Goal: Check status: Check status

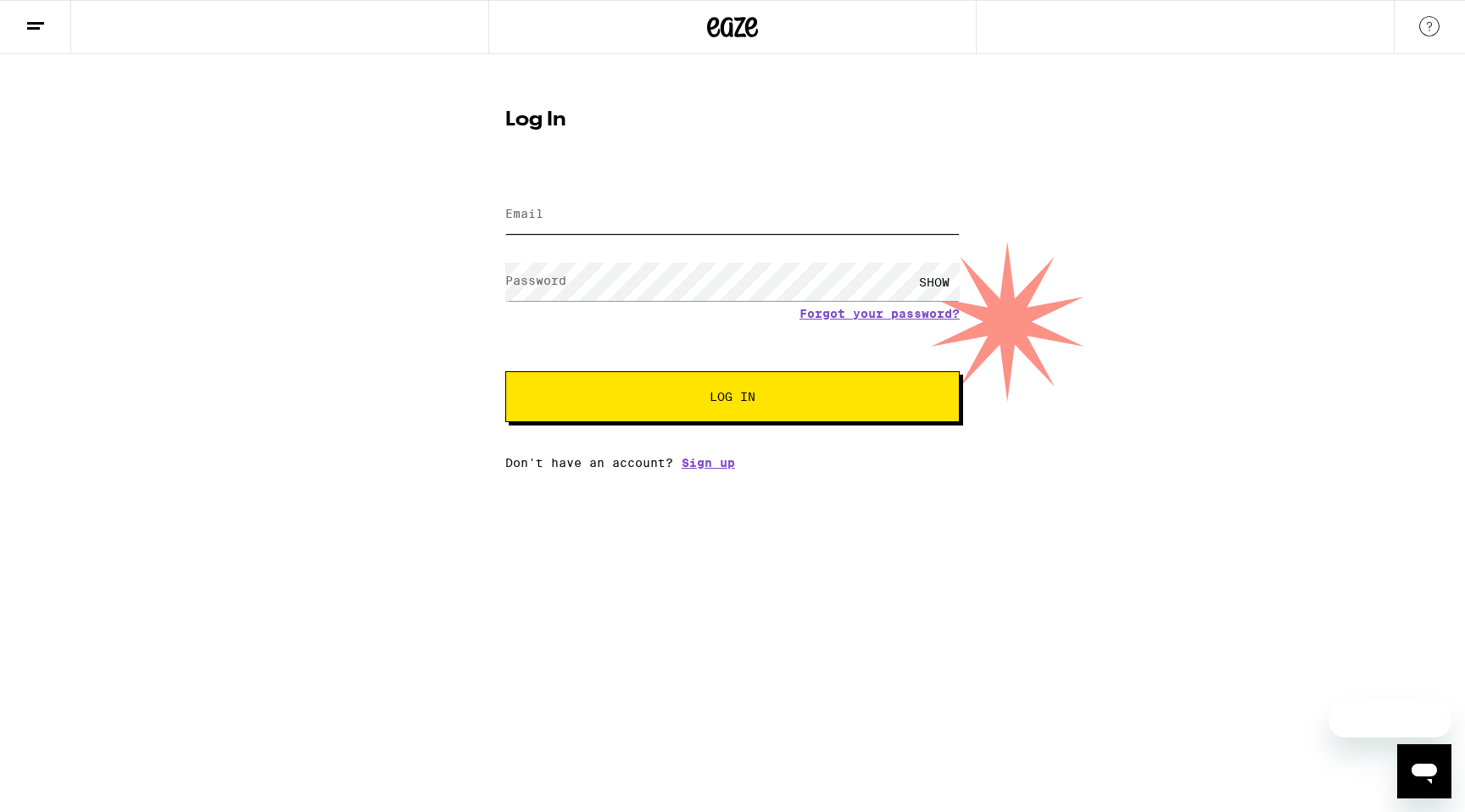
type input "[EMAIL_ADDRESS][DOMAIN_NAME]"
click at [691, 216] on input "[EMAIL_ADDRESS][DOMAIN_NAME]" at bounding box center [732, 215] width 455 height 38
click at [574, 398] on span "Log In" at bounding box center [732, 396] width 317 height 12
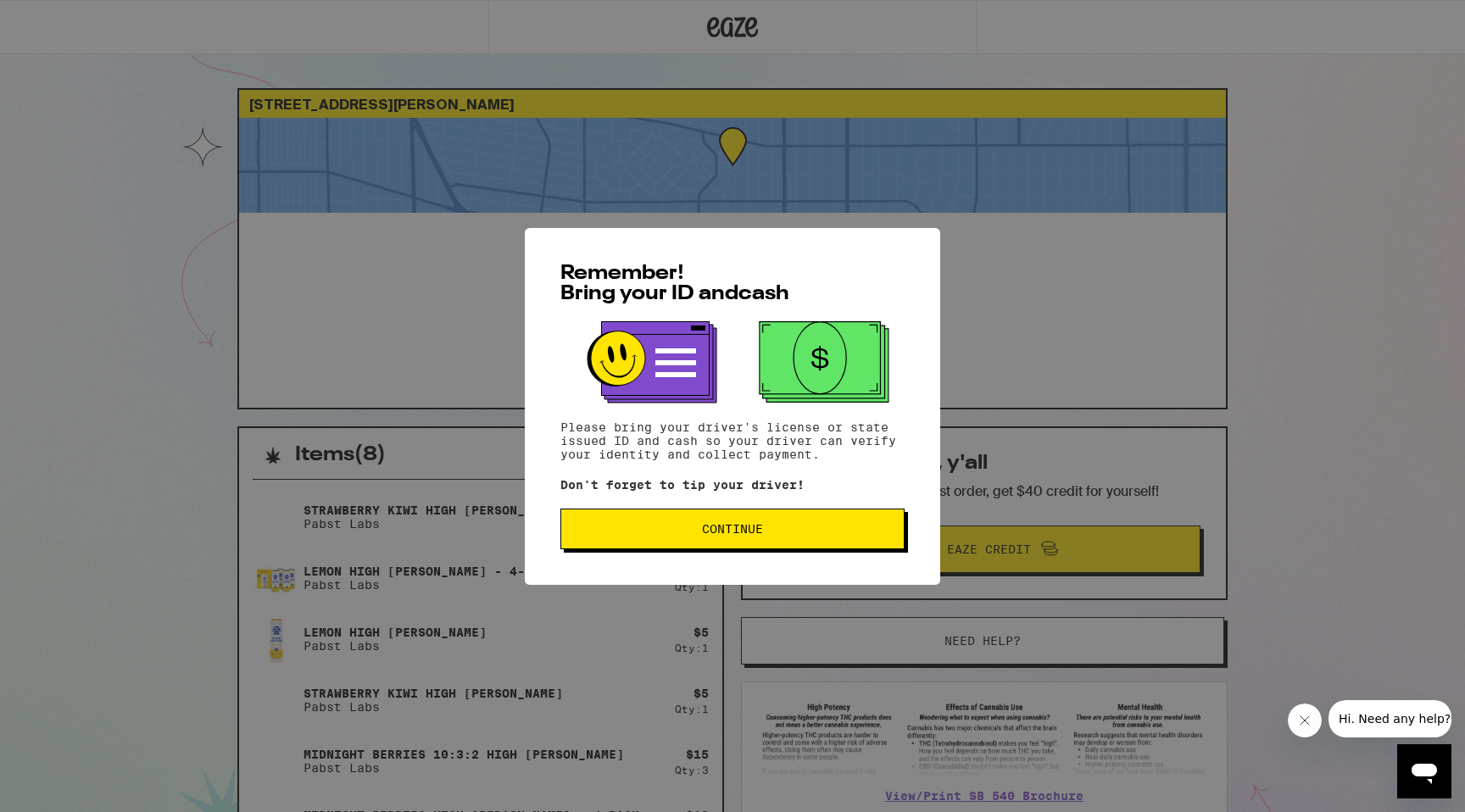
click at [716, 535] on span "Continue" at bounding box center [733, 528] width 61 height 12
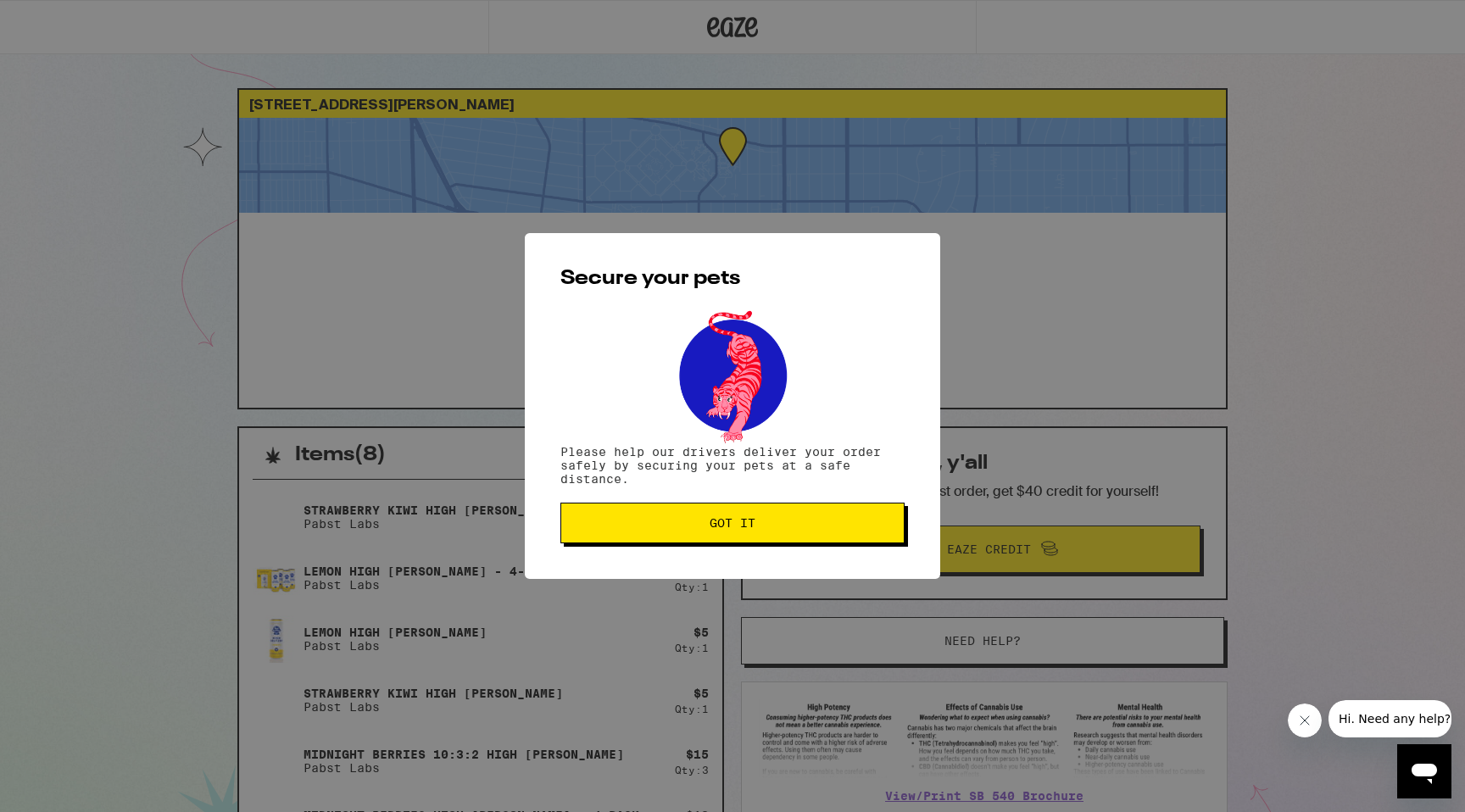
click at [716, 529] on span "Got it" at bounding box center [732, 523] width 46 height 12
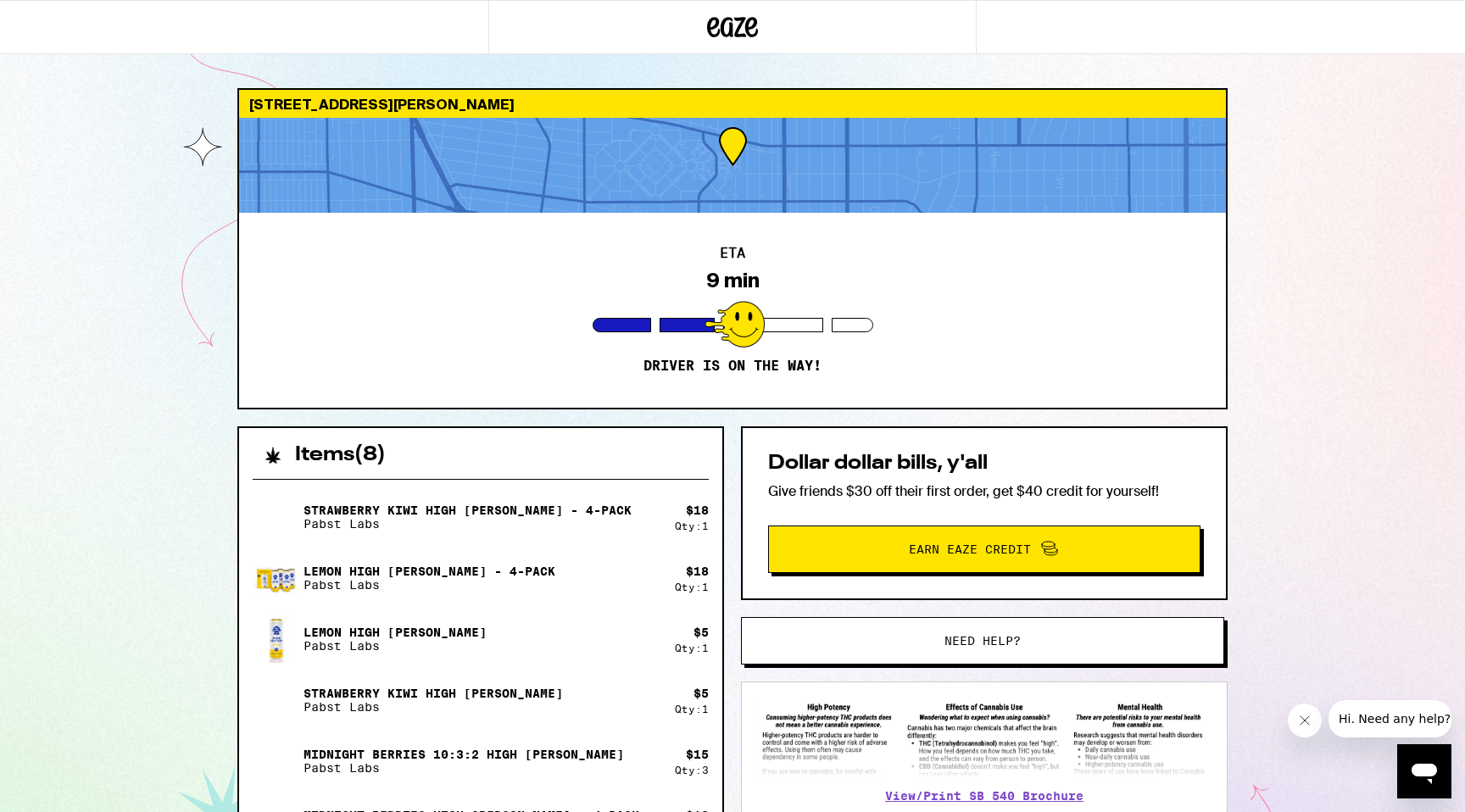
click at [1056, 344] on div "ETA 9 min Driver is on the way!" at bounding box center [732, 311] width 987 height 195
click at [1291, 719] on button "Close message from company" at bounding box center [1305, 721] width 33 height 33
